Goal: Information Seeking & Learning: Learn about a topic

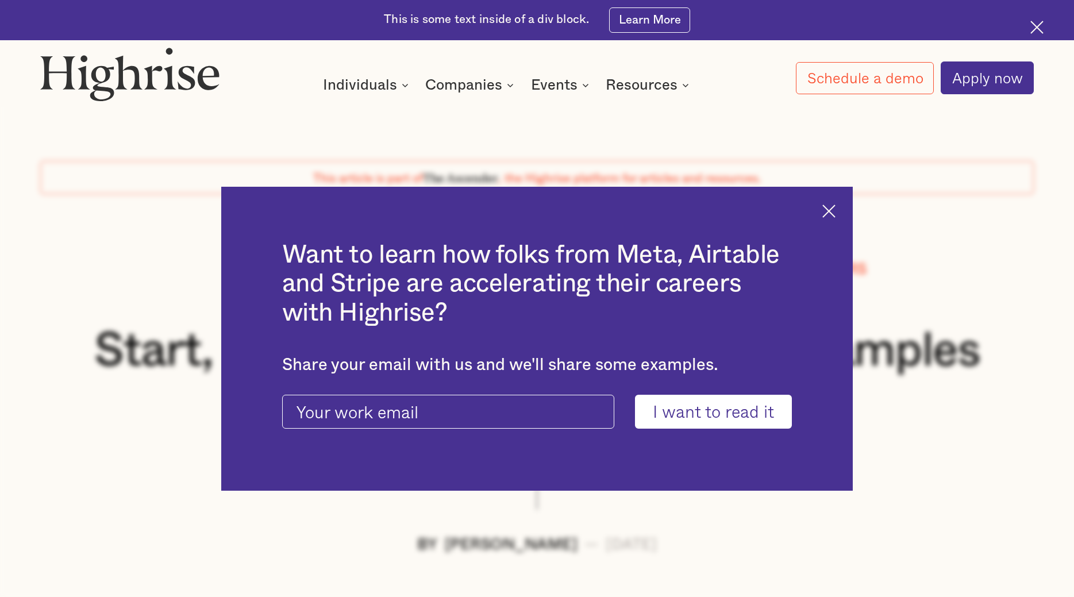
click at [829, 211] on img at bounding box center [828, 211] width 13 height 13
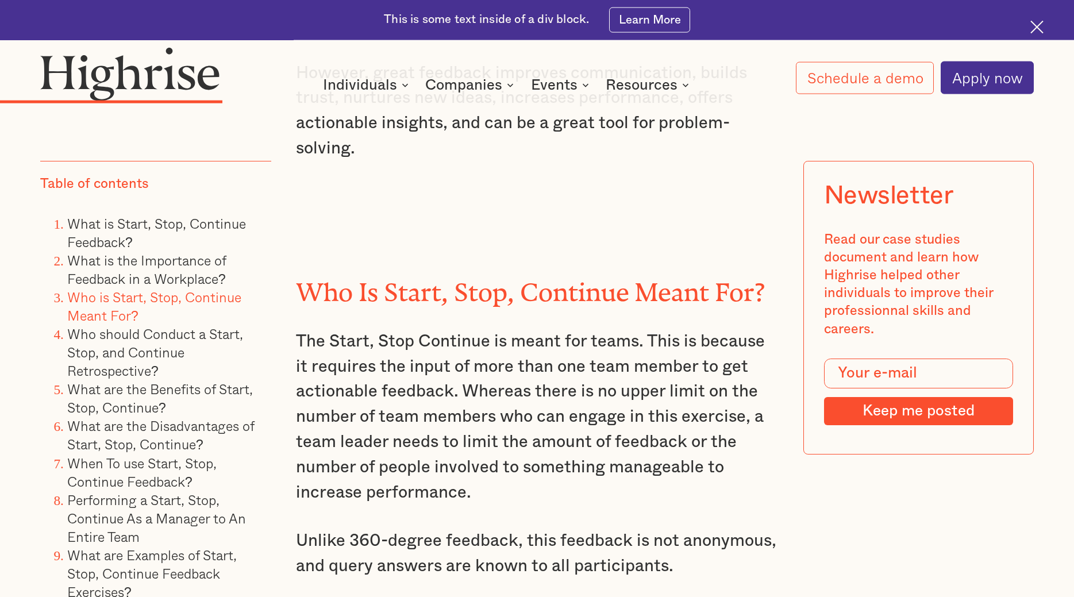
scroll to position [3400, 0]
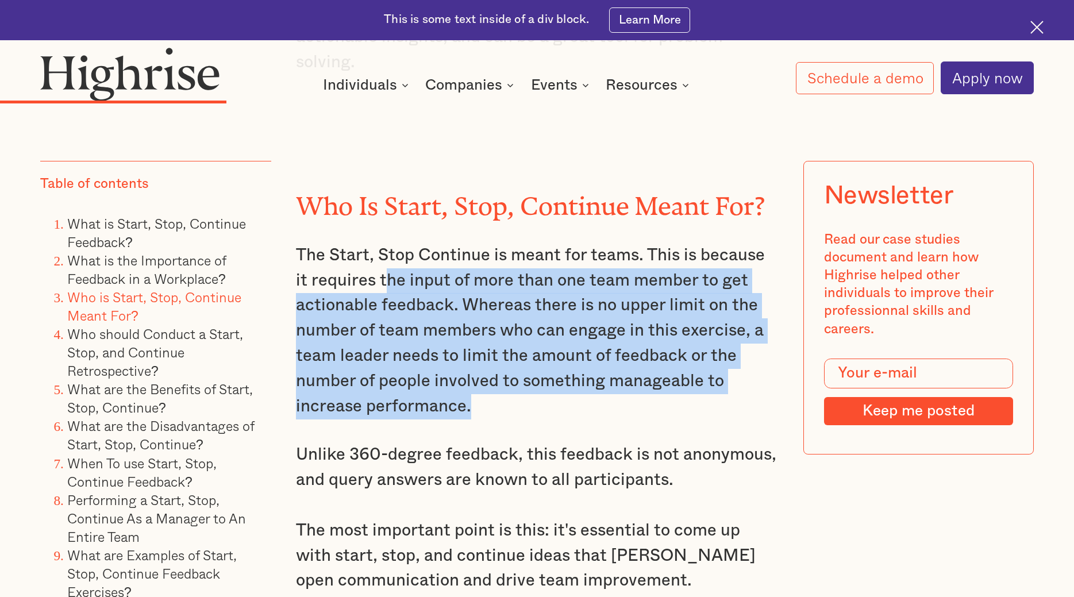
drag, startPoint x: 383, startPoint y: 248, endPoint x: 471, endPoint y: 383, distance: 161.5
click at [471, 383] on p "The Start, Stop Continue is meant for teams. This is because it requires the in…" at bounding box center [537, 331] width 483 height 176
click at [458, 382] on p "The Start, Stop Continue is meant for teams. This is because it requires the in…" at bounding box center [537, 331] width 483 height 176
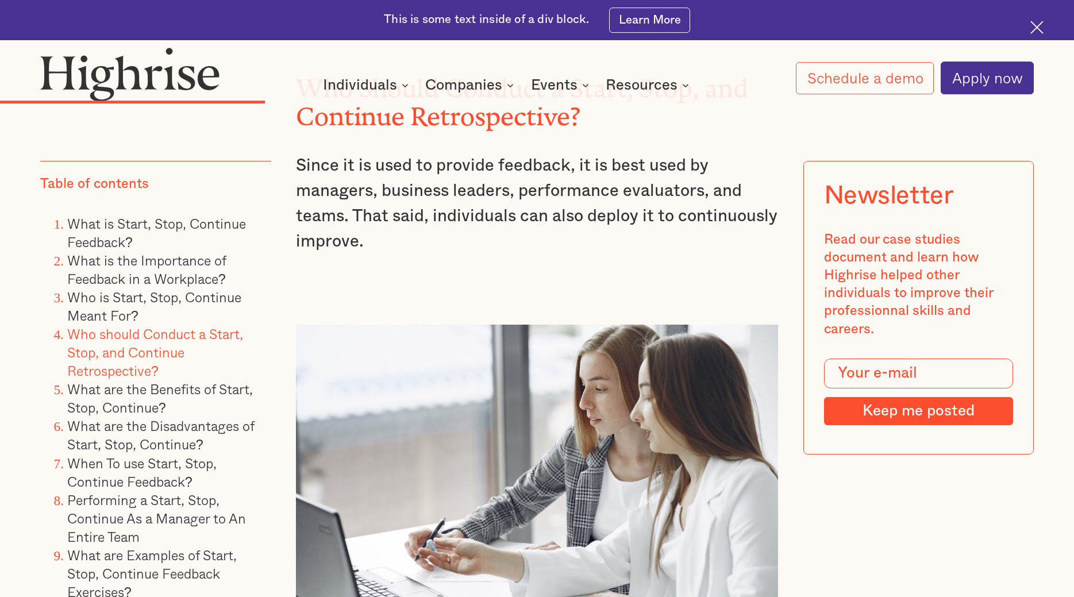
scroll to position [3986, 0]
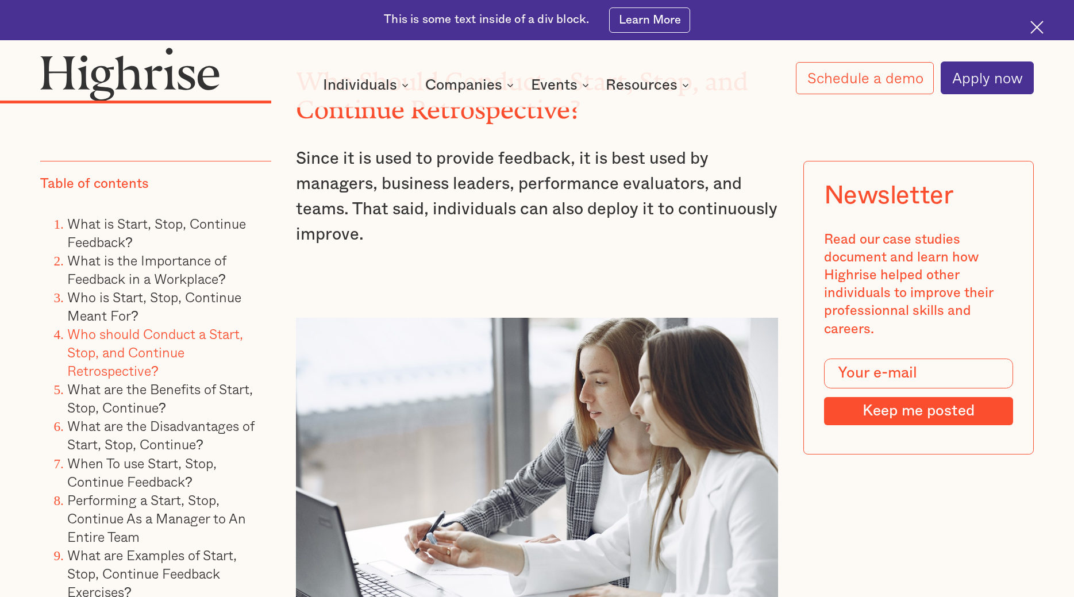
click at [577, 156] on p "Since it is used to provide feedback, it is best used by managers, business lea…" at bounding box center [537, 197] width 483 height 101
click at [578, 156] on p "Since it is used to provide feedback, it is best used by managers, business lea…" at bounding box center [537, 197] width 483 height 101
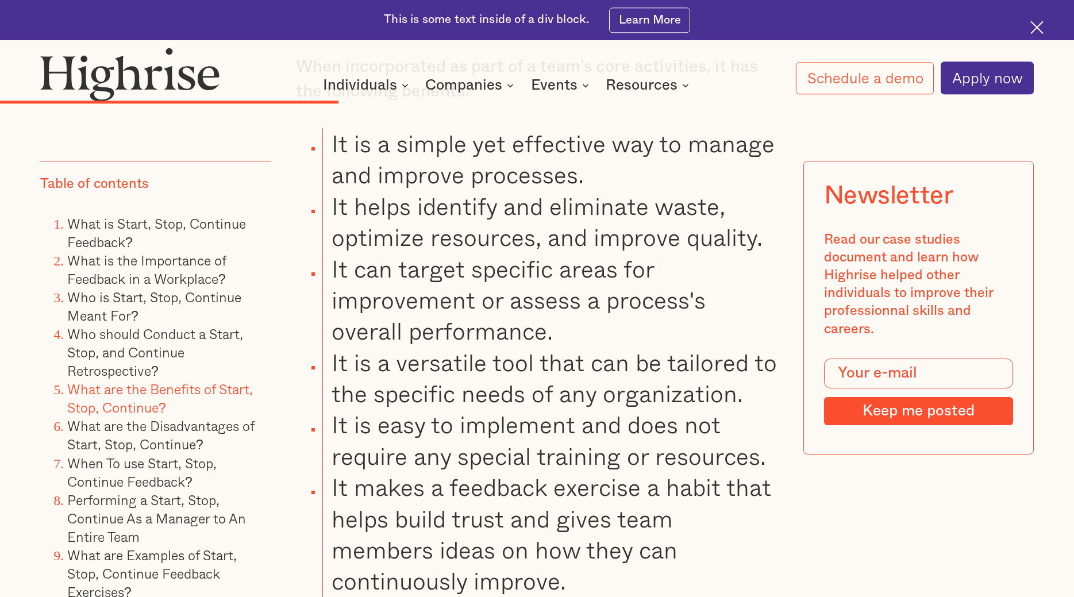
scroll to position [4806, 0]
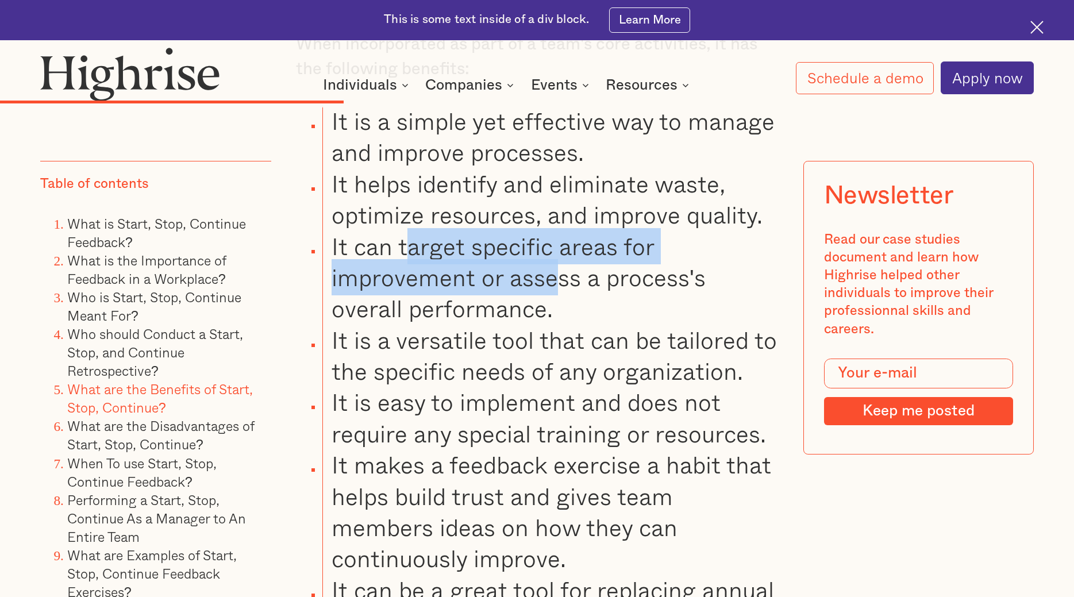
drag, startPoint x: 484, startPoint y: 216, endPoint x: 558, endPoint y: 236, distance: 76.8
click at [558, 236] on li "It can target specific areas for improvement or assess a process's overall perf…" at bounding box center [550, 278] width 456 height 94
click at [422, 231] on li "It can target specific areas for improvement or assess a process's overall perf…" at bounding box center [550, 278] width 456 height 94
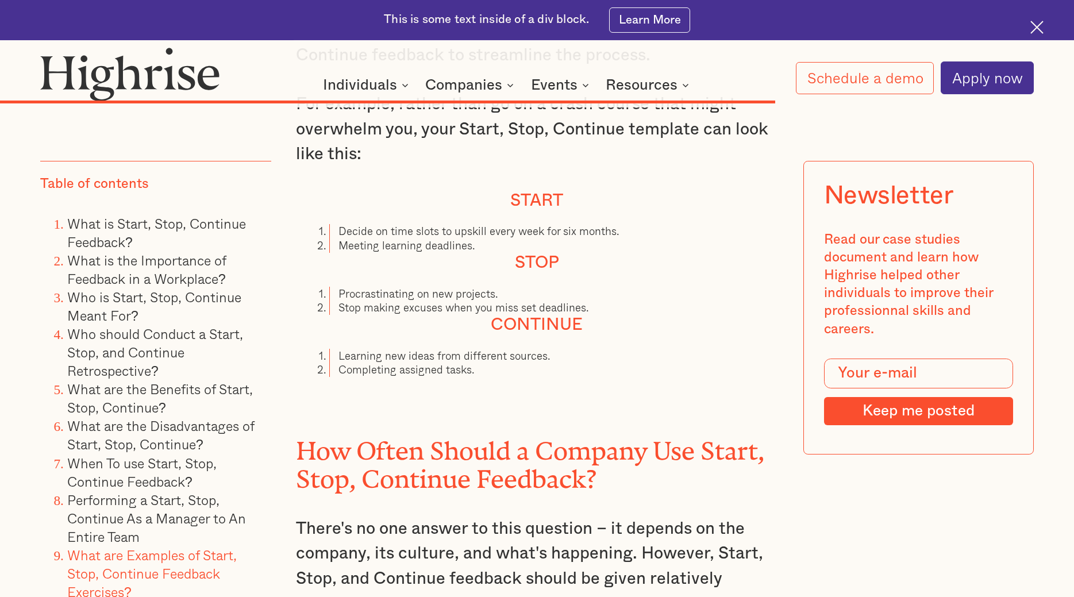
scroll to position [10140, 0]
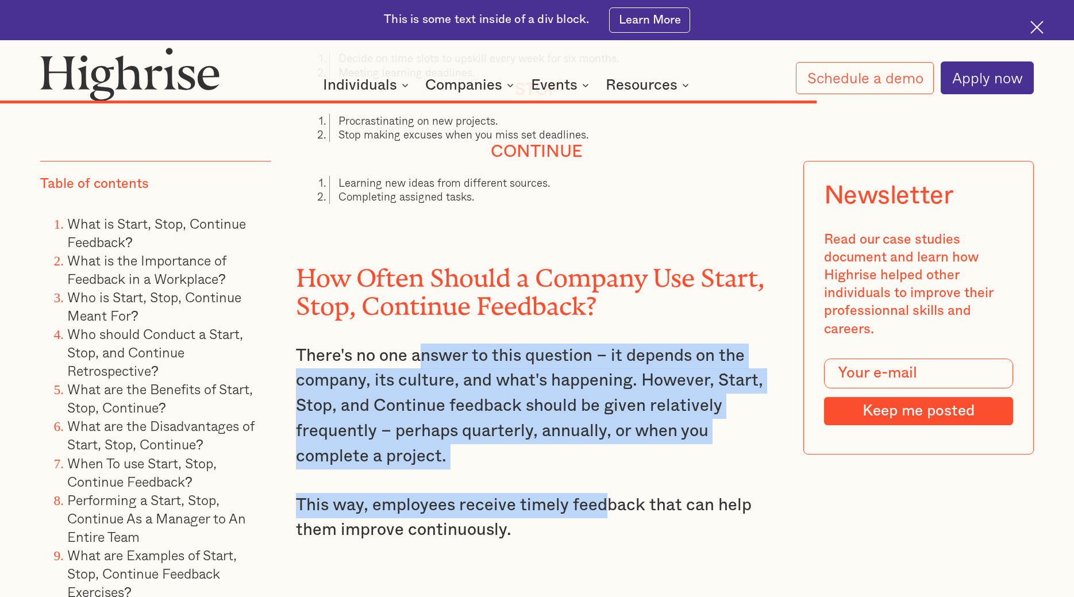
drag, startPoint x: 591, startPoint y: 347, endPoint x: 606, endPoint y: 442, distance: 97.1
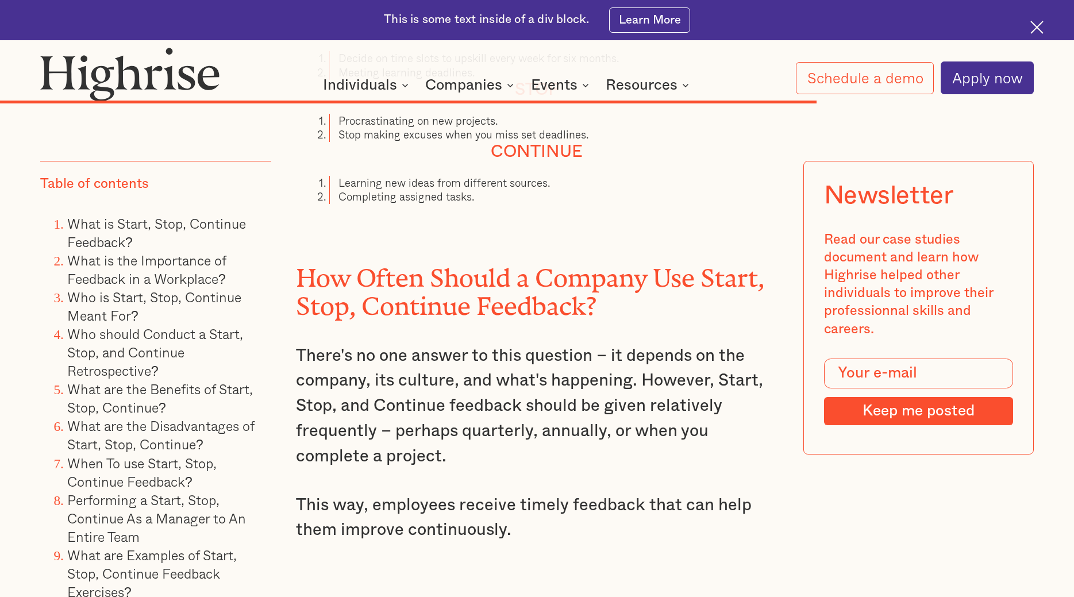
click at [610, 493] on p "This way, employees receive timely feedback that can help them improve continuo…" at bounding box center [537, 518] width 483 height 51
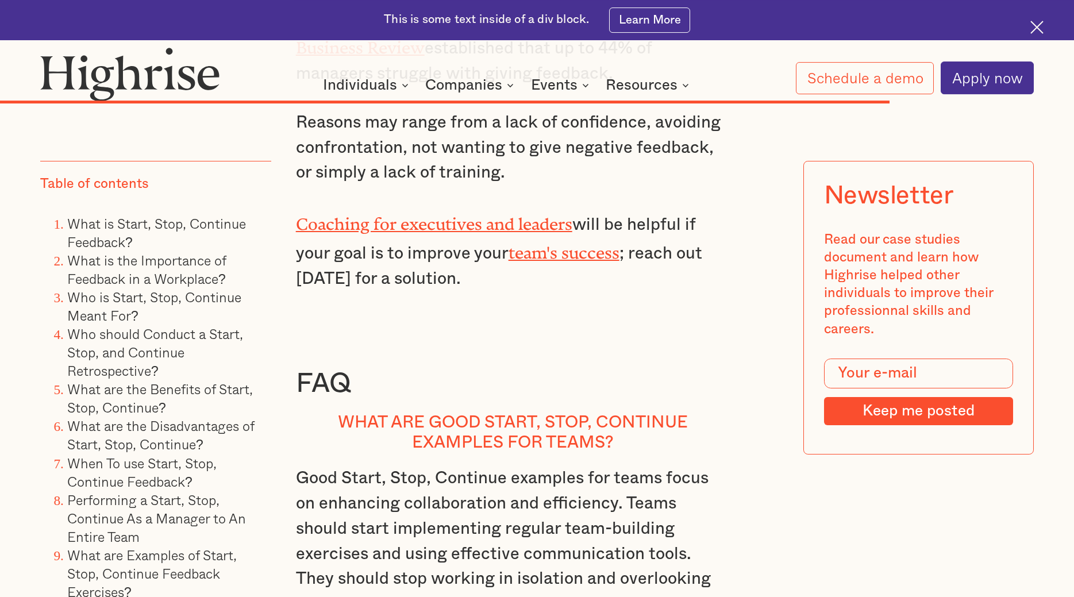
scroll to position [11371, 0]
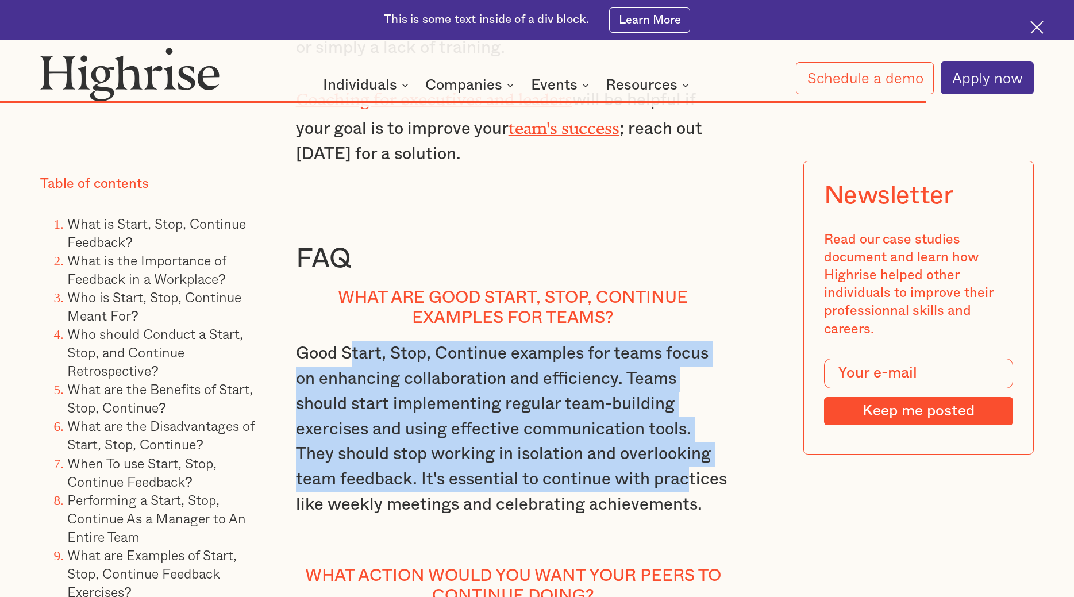
drag, startPoint x: 358, startPoint y: 243, endPoint x: 537, endPoint y: 363, distance: 215.8
click at [537, 363] on p "Good Start, Stop, Continue examples for teams focus on enhancing collaboration …" at bounding box center [513, 441] width 434 height 201
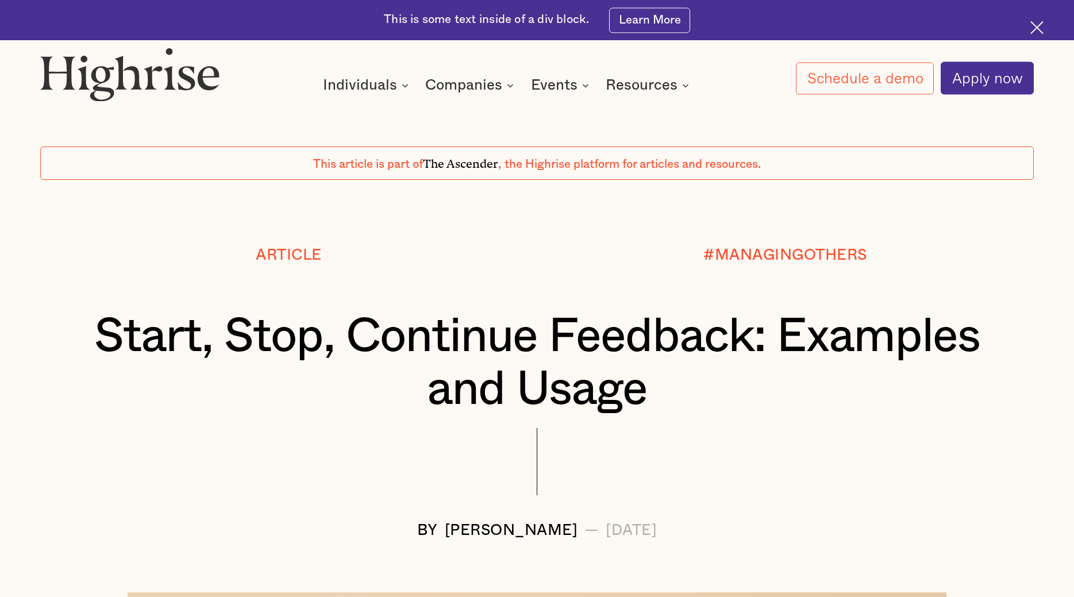
scroll to position [0, 0]
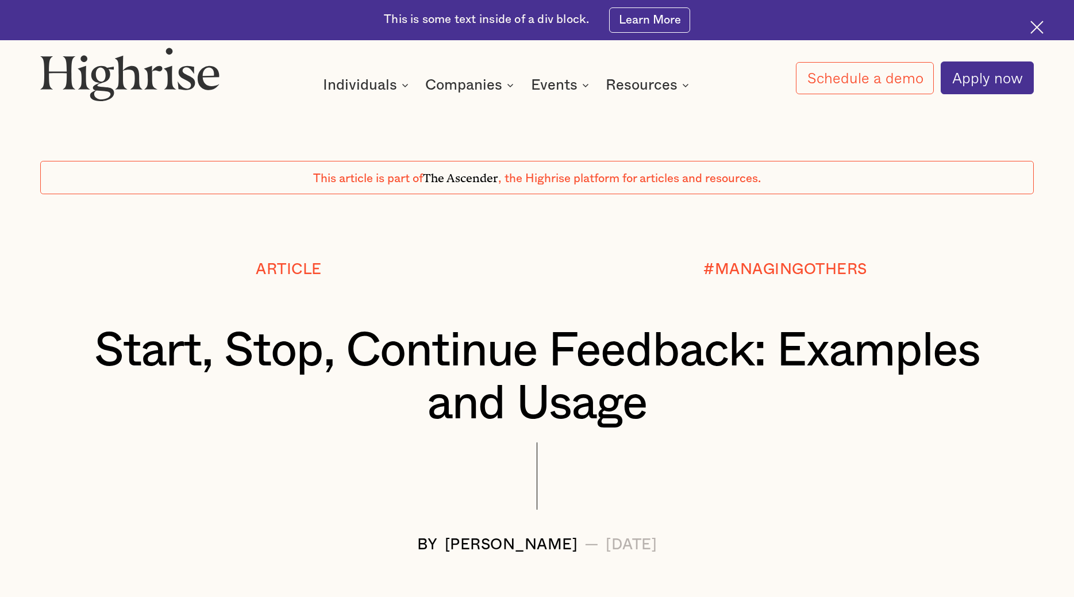
click at [1039, 30] on img at bounding box center [1036, 27] width 13 height 13
